Goal: Information Seeking & Learning: Learn about a topic

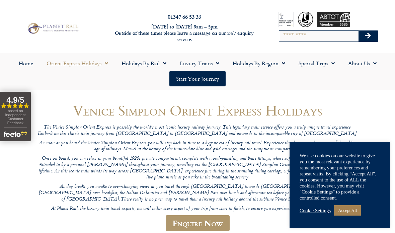
click at [353, 214] on link "Accept All" at bounding box center [347, 210] width 27 height 10
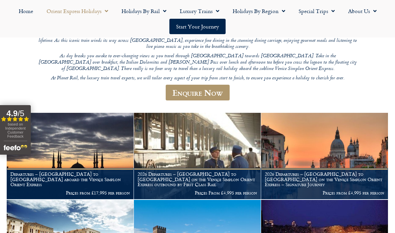
scroll to position [131, 0]
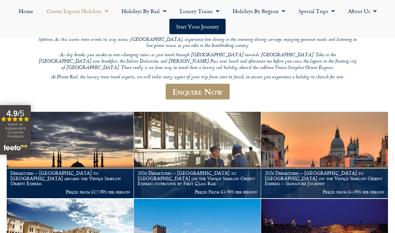
click at [302, 176] on figcaption "2026 Departures – [GEOGRAPHIC_DATA] to [GEOGRAPHIC_DATA] on the Venice Simplon …" at bounding box center [324, 182] width 127 height 31
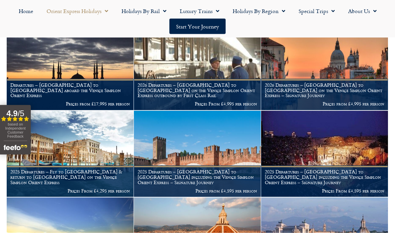
scroll to position [220, 0]
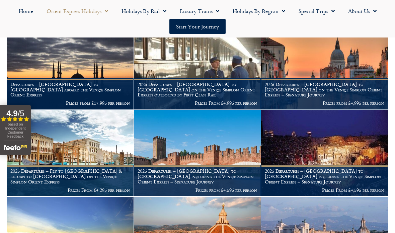
click at [109, 83] on h1 "Departures – [GEOGRAPHIC_DATA] to [GEOGRAPHIC_DATA] aboard the Venice Simplon O…" at bounding box center [69, 90] width 119 height 16
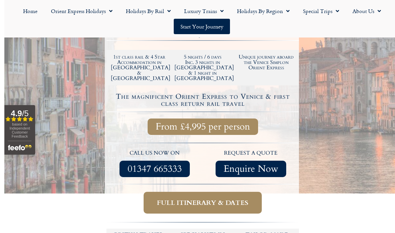
scroll to position [219, 0]
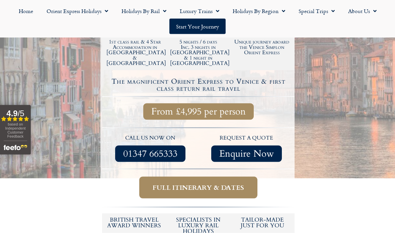
click at [229, 183] on span "Full itinerary & dates" at bounding box center [197, 187] width 91 height 8
click at [211, 183] on span "Full itinerary & dates" at bounding box center [197, 187] width 91 height 8
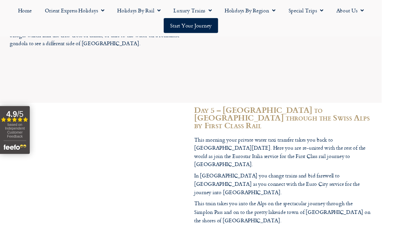
scroll to position [1593, 0]
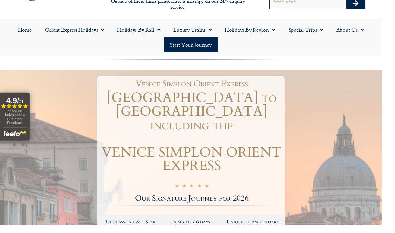
scroll to position [0, 0]
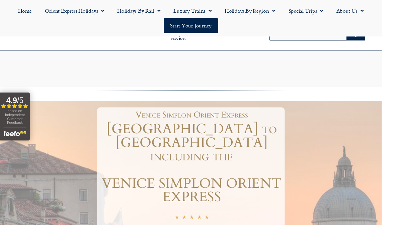
scroll to position [246, 0]
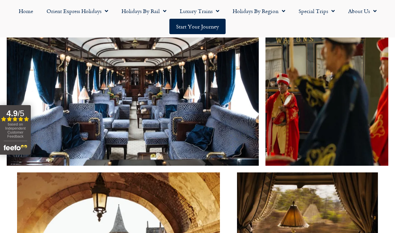
scroll to position [1180, 0]
